Goal: Task Accomplishment & Management: Complete application form

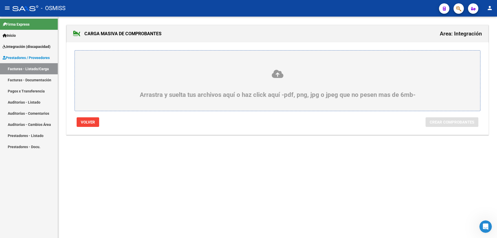
scroll to position [1, 0]
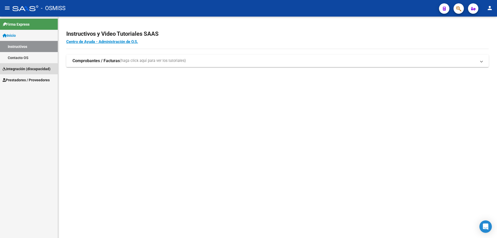
click at [20, 70] on span "Integración (discapacidad)" at bounding box center [27, 69] width 48 height 6
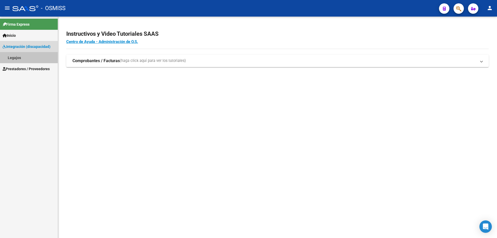
click at [22, 59] on link "Legajos" at bounding box center [29, 57] width 58 height 11
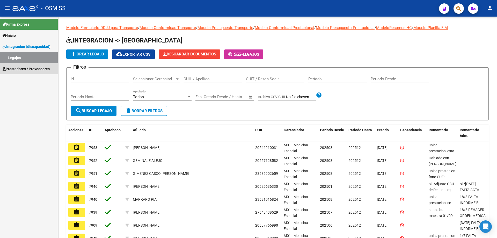
click at [27, 67] on span "Prestadores / Proveedores" at bounding box center [26, 69] width 47 height 6
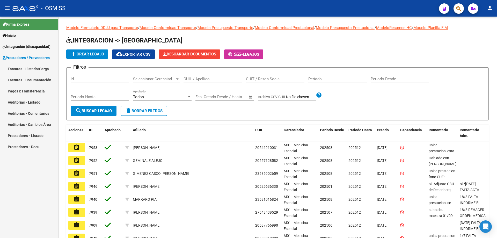
click at [30, 80] on mat-nav-list "Facturas - Listado/Carga Facturas - Documentación Pagos x Transferencia Auditor…" at bounding box center [29, 107] width 58 height 89
click at [28, 69] on link "Facturas - Listado/Carga" at bounding box center [29, 68] width 58 height 11
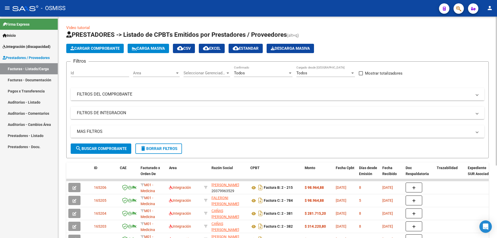
click at [110, 95] on mat-panel-title "FILTROS DEL COMPROBANTE" at bounding box center [274, 94] width 395 height 6
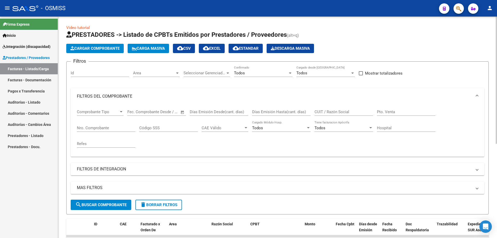
click at [315, 109] on input "CUIT / Razón Social" at bounding box center [343, 111] width 58 height 5
type input "zimmer"
click at [102, 204] on span "search Buscar Comprobante" at bounding box center [100, 204] width 51 height 5
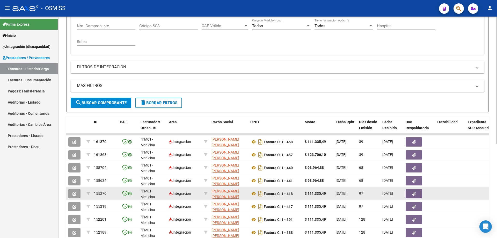
scroll to position [103, 0]
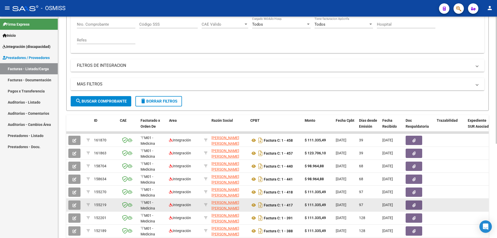
click at [73, 206] on icon "button" at bounding box center [74, 205] width 4 height 4
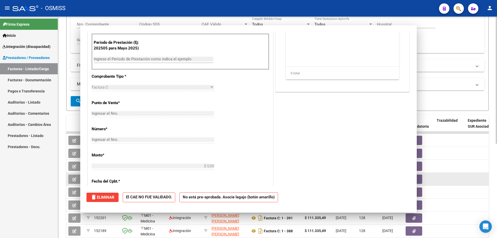
scroll to position [0, 0]
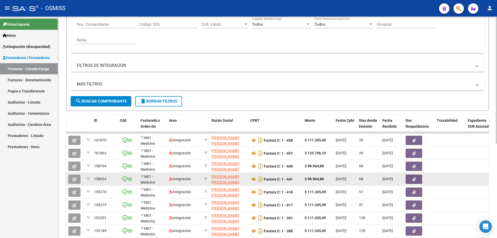
click at [78, 178] on button "button" at bounding box center [74, 178] width 12 height 9
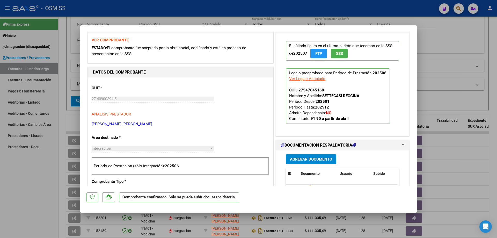
scroll to position [181, 0]
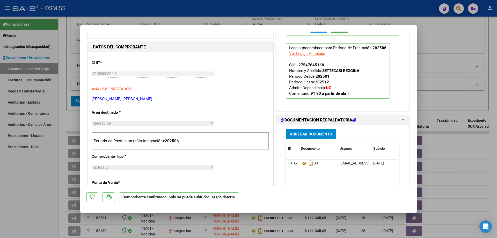
type input "$ 0,00"
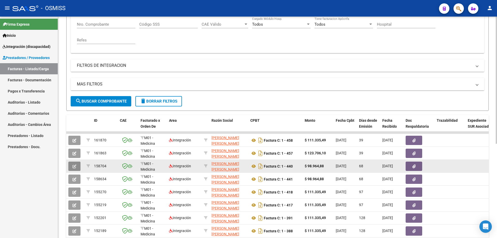
click at [75, 163] on button "button" at bounding box center [74, 165] width 12 height 9
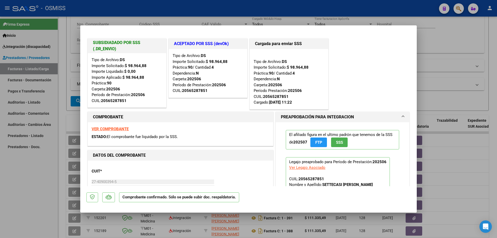
scroll to position [26, 0]
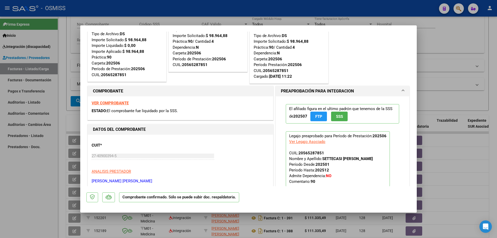
type input "$ 0,00"
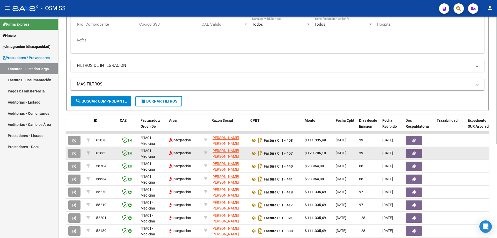
click at [73, 155] on icon "button" at bounding box center [74, 153] width 4 height 4
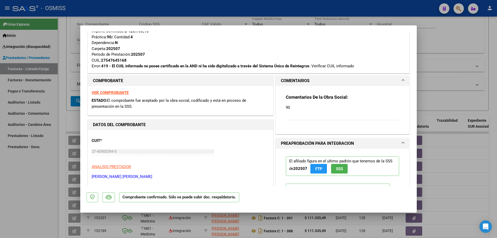
scroll to position [155, 0]
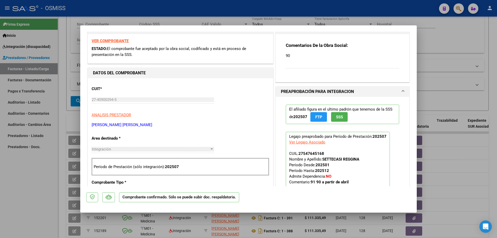
type input "$ 0,00"
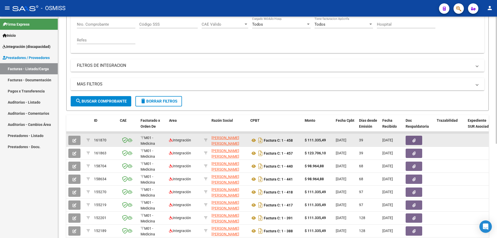
click at [75, 140] on icon "button" at bounding box center [74, 140] width 4 height 4
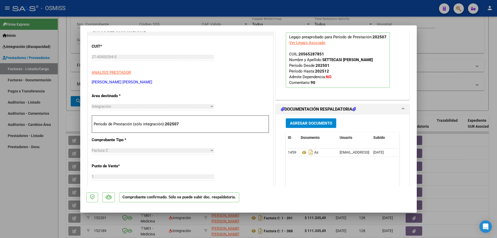
scroll to position [129, 0]
